Goal: Task Accomplishment & Management: Use online tool/utility

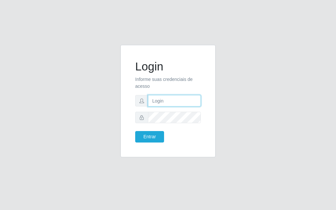
click at [166, 99] on input "text" at bounding box center [174, 100] width 53 height 11
type input "l"
click at [192, 106] on input "text" at bounding box center [174, 100] width 53 height 11
type input "[PERSON_NAME]"
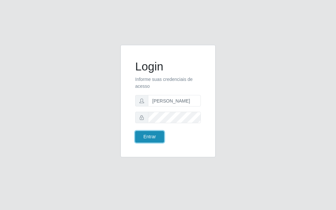
click at [149, 139] on button "Entrar" at bounding box center [149, 136] width 29 height 11
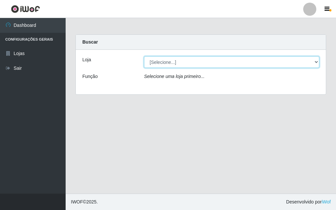
click at [312, 65] on select "[Selecione...] Divino Fogão - [GEOGRAPHIC_DATA]" at bounding box center [231, 61] width 175 height 11
select select "499"
click at [144, 56] on select "[Selecione...] Divino Fogão - [GEOGRAPHIC_DATA]" at bounding box center [231, 61] width 175 height 11
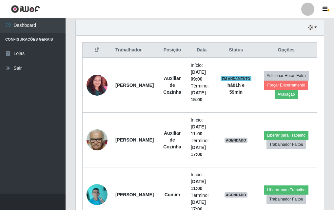
scroll to position [262, 0]
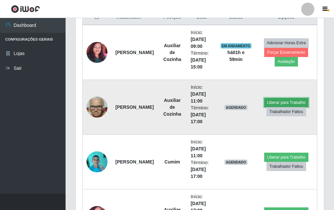
click at [288, 99] on button "Liberar para Trabalho" at bounding box center [286, 102] width 44 height 9
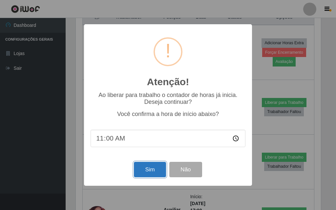
click at [160, 168] on button "Sim" at bounding box center [150, 169] width 32 height 15
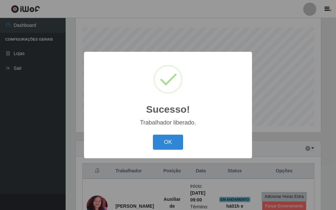
drag, startPoint x: 161, startPoint y: 138, endPoint x: 65, endPoint y: 4, distance: 164.7
click at [160, 137] on button "OK" at bounding box center [168, 142] width 31 height 15
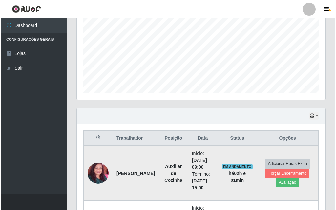
scroll to position [273, 0]
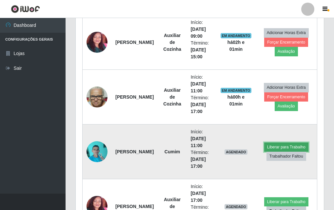
click at [279, 147] on button "Liberar para Trabalho" at bounding box center [286, 147] width 44 height 9
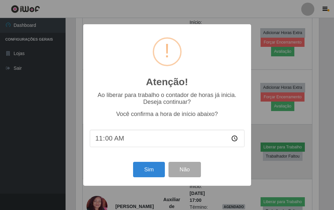
scroll to position [136, 245]
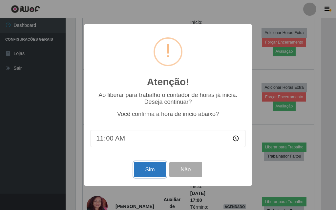
click at [142, 173] on button "Sim" at bounding box center [150, 169] width 32 height 15
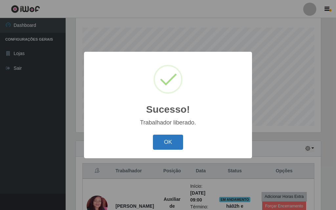
click at [164, 149] on button "OK" at bounding box center [168, 142] width 31 height 15
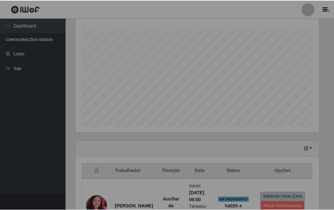
scroll to position [136, 248]
